Goal: Task Accomplishment & Management: Complete application form

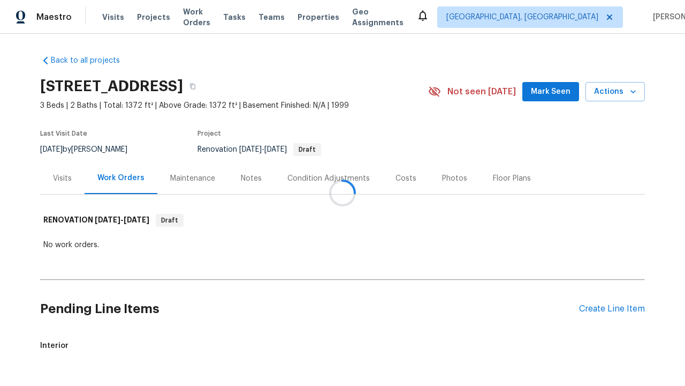
scroll to position [38, 0]
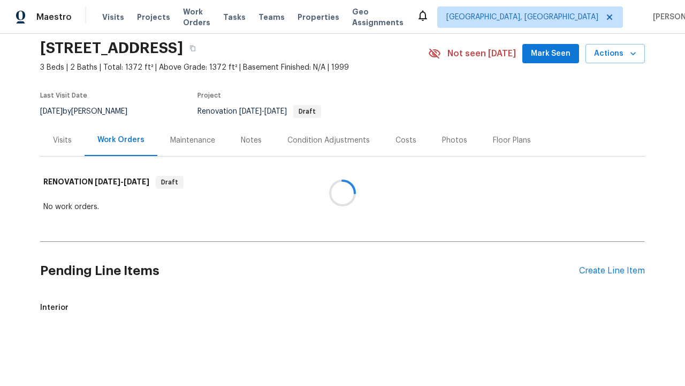
click at [612, 270] on div "Create Line Item" at bounding box center [612, 271] width 66 height 10
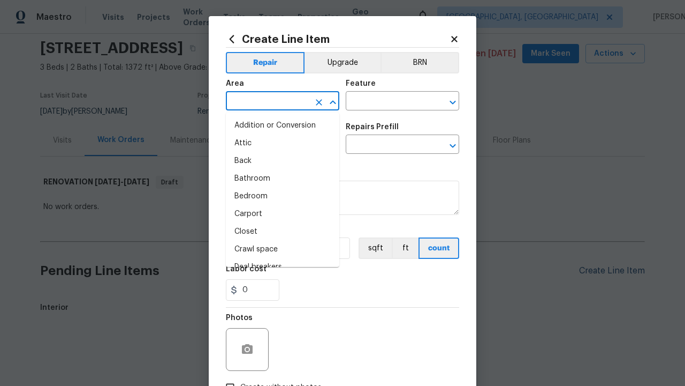
click at [283, 196] on li "Bedroom" at bounding box center [283, 196] width 114 height 18
type input "Bedroom"
type input "Flooring"
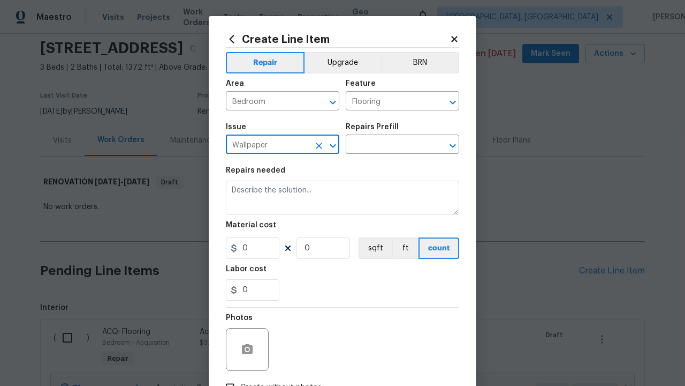
type input "Wallpaper"
type input "Remove decals"
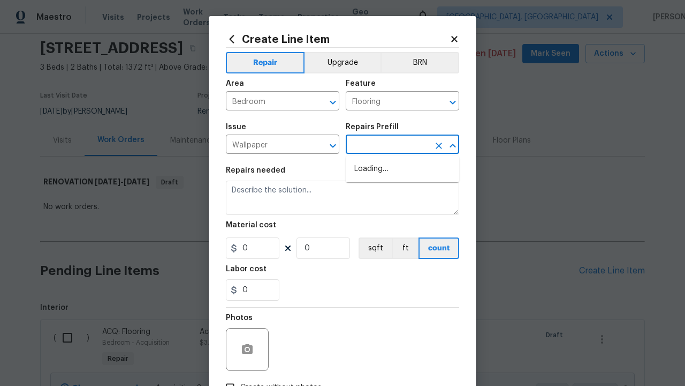
type input "Walls and Ceiling"
type input "Remove decals $20.00"
type textarea "Remove decals from door/wall/ceiling"
type input "20"
type input "1"
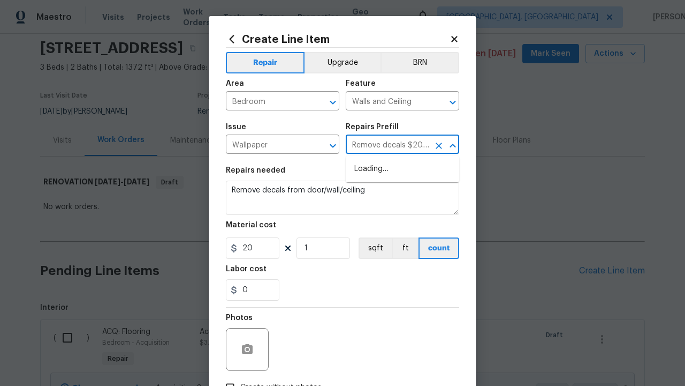
type input "Remove decals $20.00"
type input "2"
click at [374, 248] on button "sqft" at bounding box center [375, 247] width 33 height 21
click at [230, 377] on input "Create without photos" at bounding box center [230, 387] width 20 height 20
checkbox input "true"
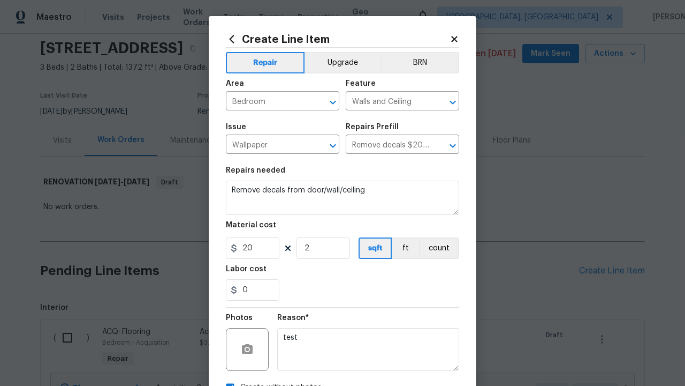
scroll to position [76, 0]
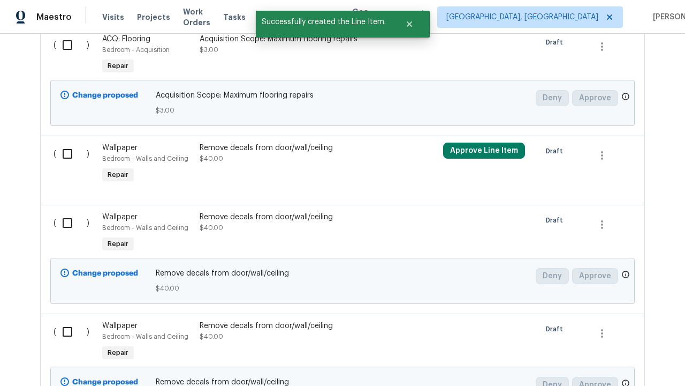
click at [71, 56] on input "checkbox" at bounding box center [71, 45] width 31 height 22
checkbox input "true"
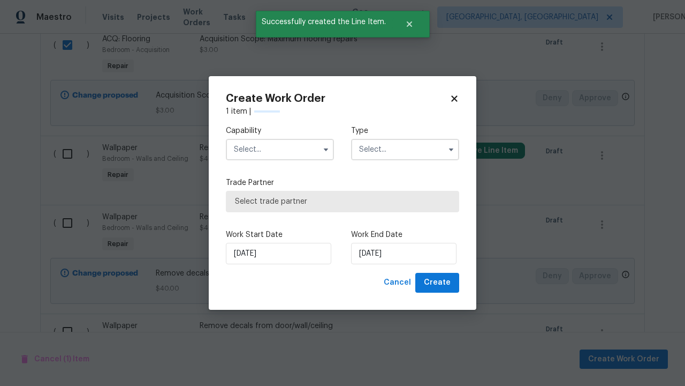
scroll to position [1, 0]
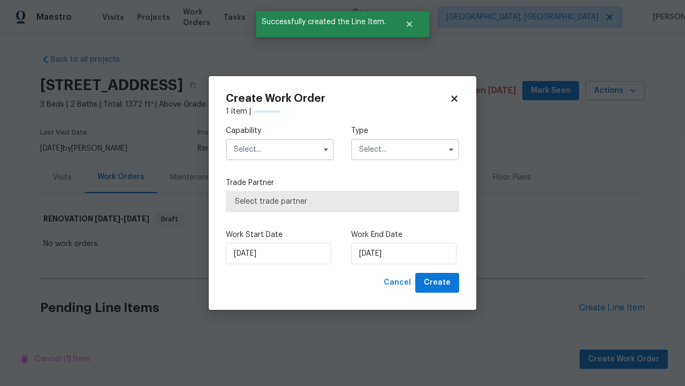
click at [280, 139] on input "text" at bounding box center [280, 149] width 108 height 21
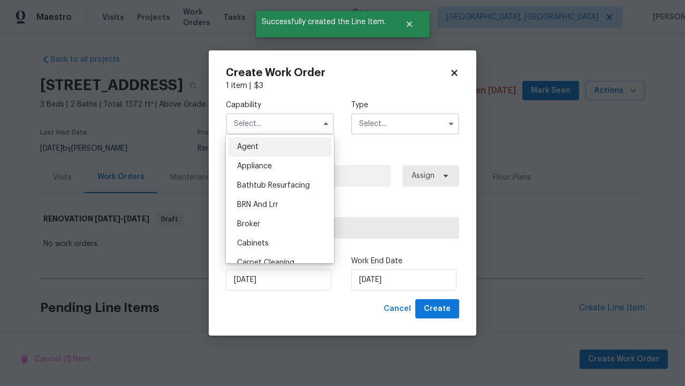
type input "General Contractor"
click at [405, 123] on input "text" at bounding box center [405, 123] width 108 height 21
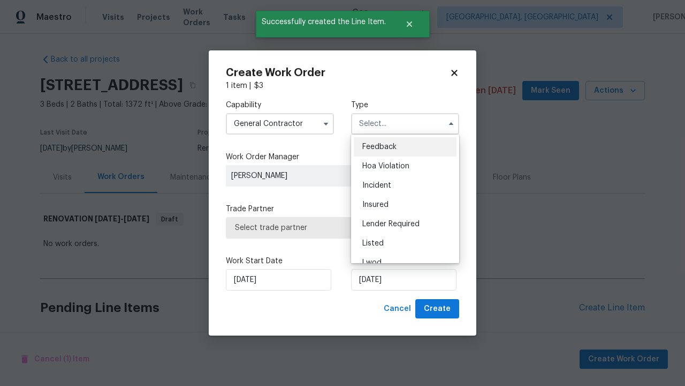
click at [382, 316] on span "Renovation" at bounding box center [383, 319] width 40 height 7
type input "Renovation"
click at [335, 227] on span "Select trade partner" at bounding box center [342, 227] width 215 height 11
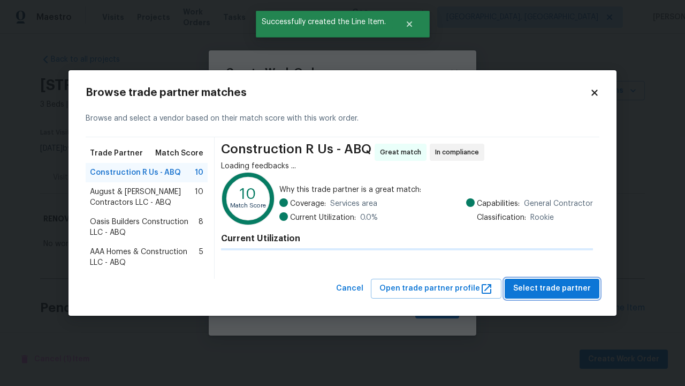
click at [555, 295] on span "Select trade partner" at bounding box center [553, 288] width 78 height 13
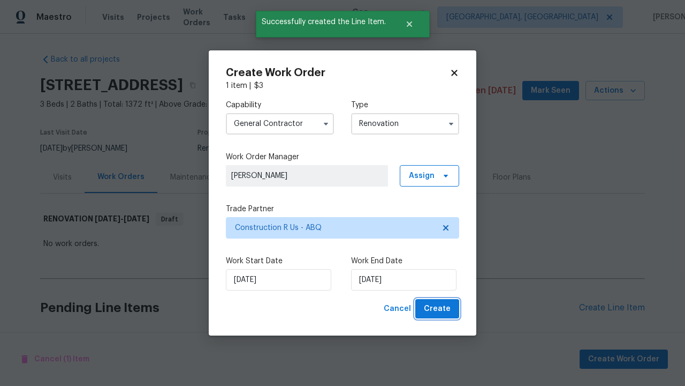
click at [439, 308] on span "Create" at bounding box center [437, 308] width 27 height 13
